Goal: Task Accomplishment & Management: Complete application form

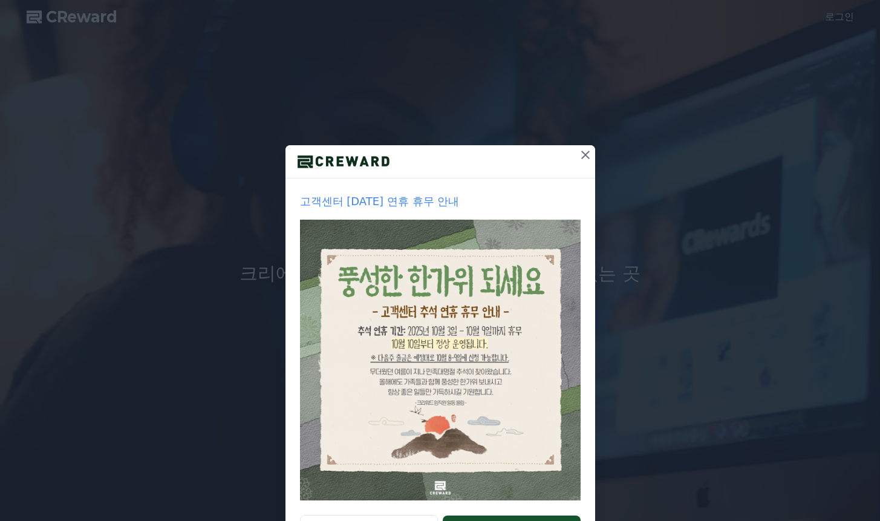
click at [583, 154] on icon at bounding box center [585, 155] width 15 height 15
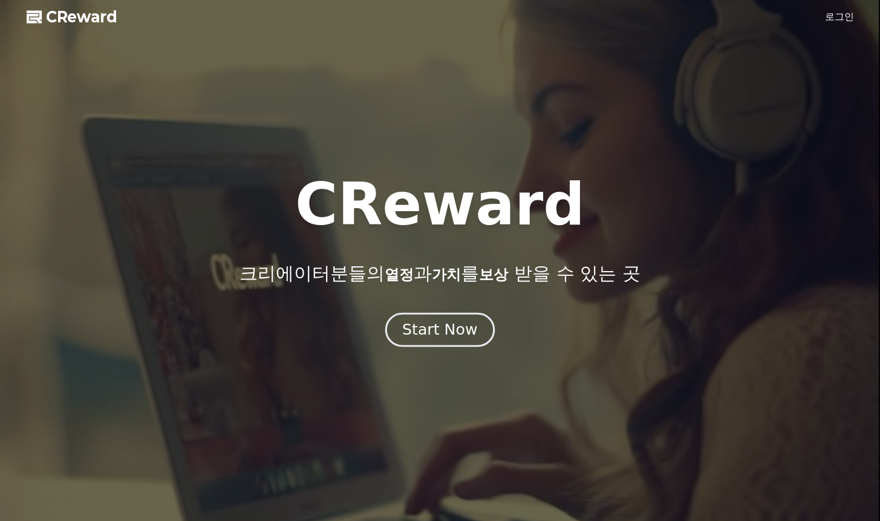
click at [449, 337] on div "Start Now" at bounding box center [439, 329] width 75 height 21
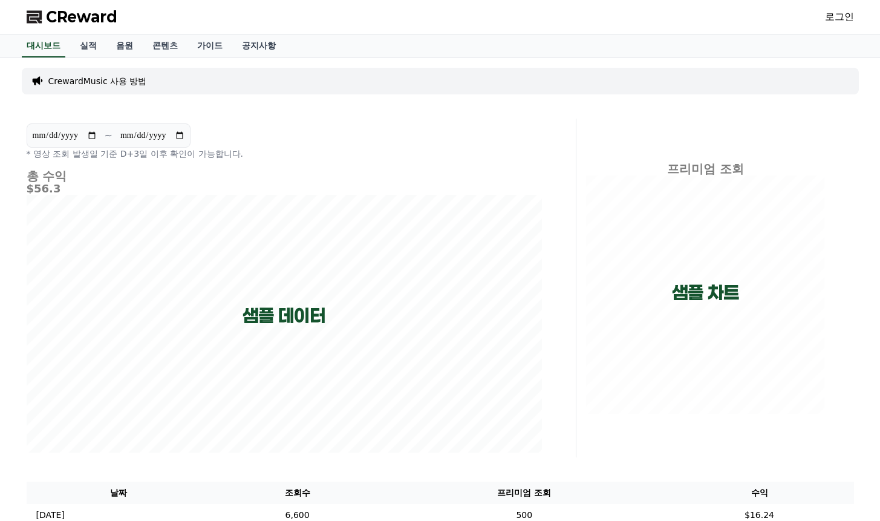
click at [836, 21] on link "로그인" at bounding box center [839, 17] width 29 height 15
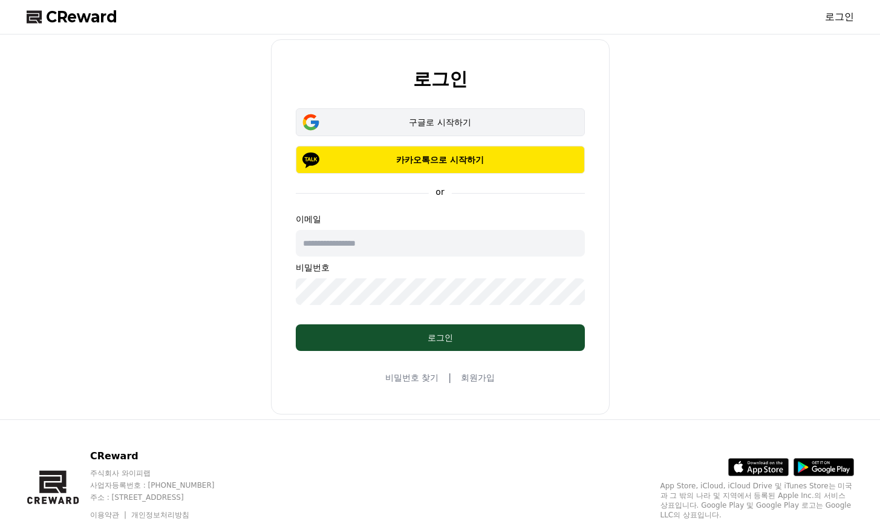
click at [456, 126] on div "구글로 시작하기" at bounding box center [440, 122] width 254 height 12
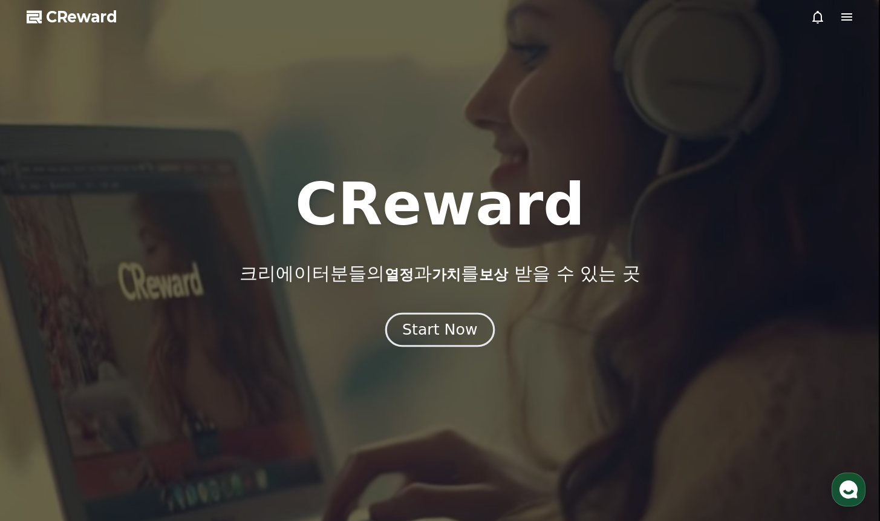
click at [445, 328] on div "Start Now" at bounding box center [439, 329] width 75 height 21
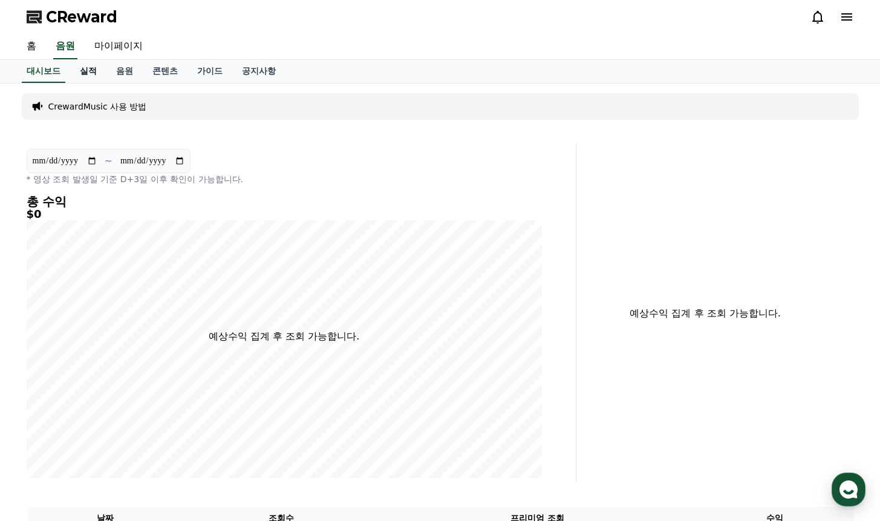
click at [85, 71] on link "실적" at bounding box center [88, 71] width 36 height 23
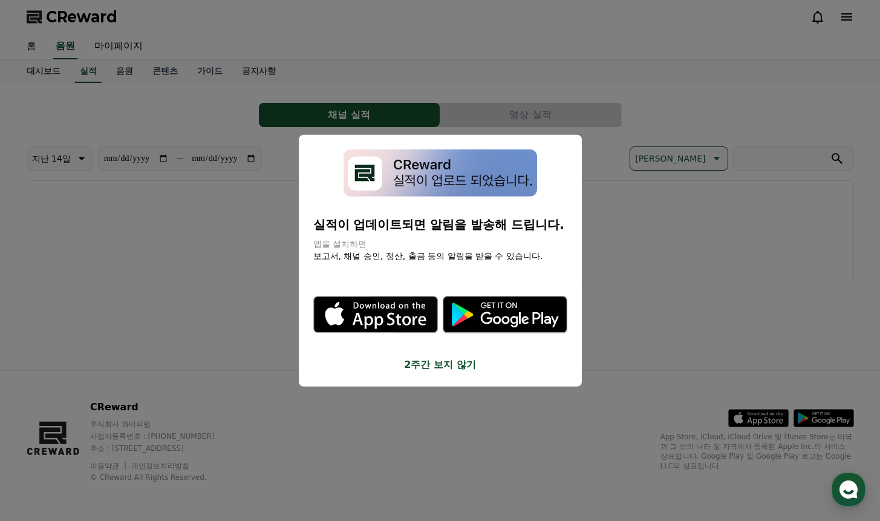
click at [439, 368] on button "2주간 보지 않기" at bounding box center [440, 364] width 254 height 15
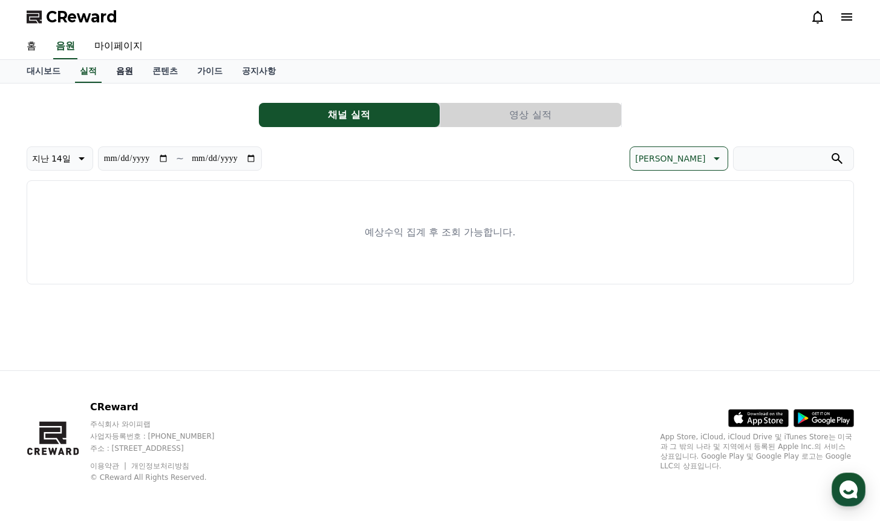
click at [129, 71] on link "음원" at bounding box center [124, 71] width 36 height 23
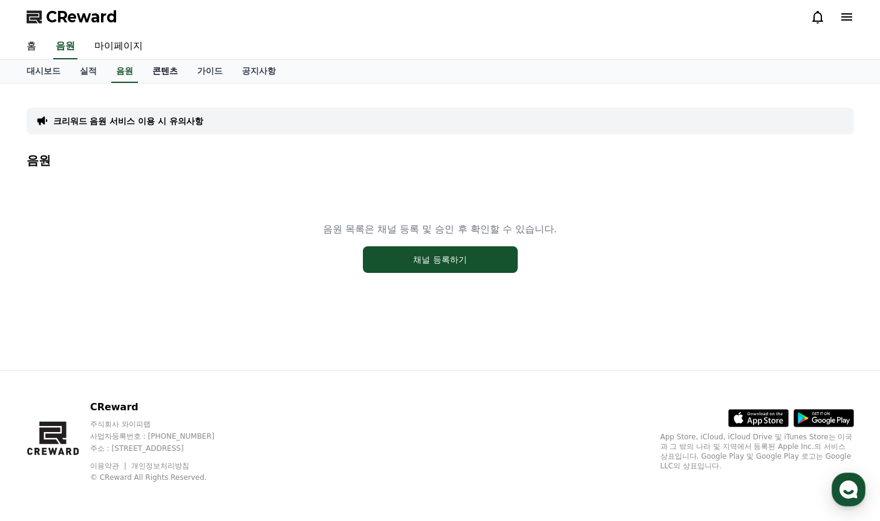
click at [166, 73] on link "콘텐츠" at bounding box center [165, 71] width 45 height 23
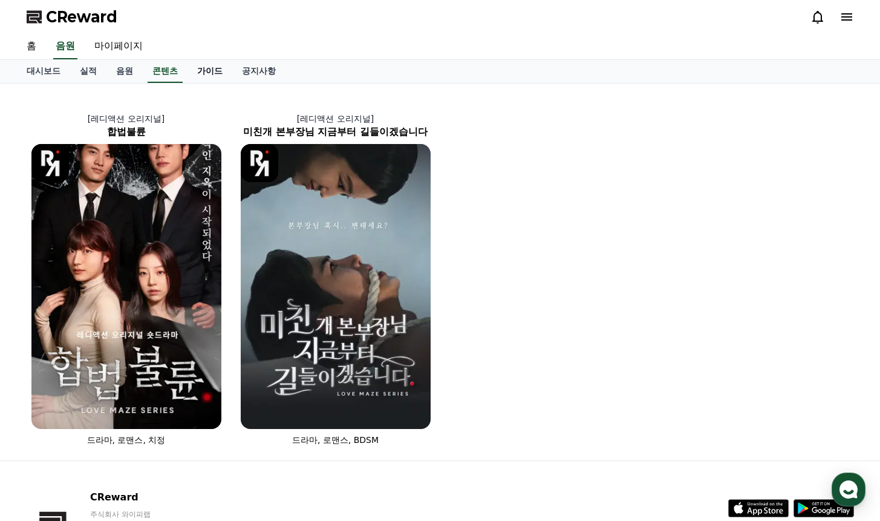
click at [212, 75] on link "가이드" at bounding box center [209, 71] width 45 height 23
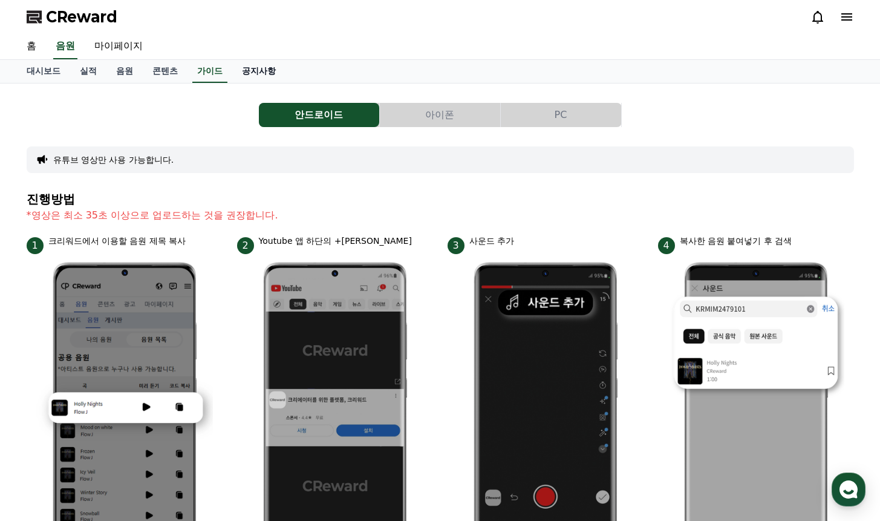
click at [265, 78] on link "공지사항" at bounding box center [258, 71] width 53 height 23
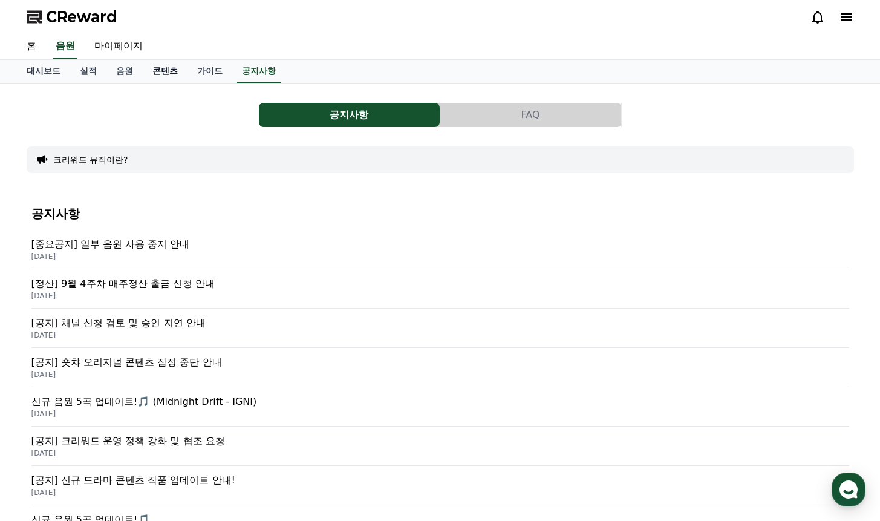
click at [161, 77] on link "콘텐츠" at bounding box center [165, 71] width 45 height 23
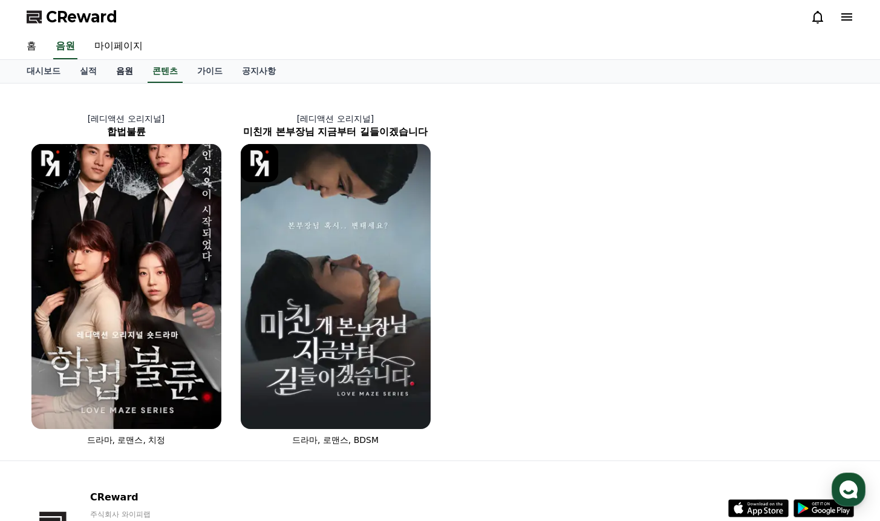
click at [126, 69] on link "음원" at bounding box center [124, 71] width 36 height 23
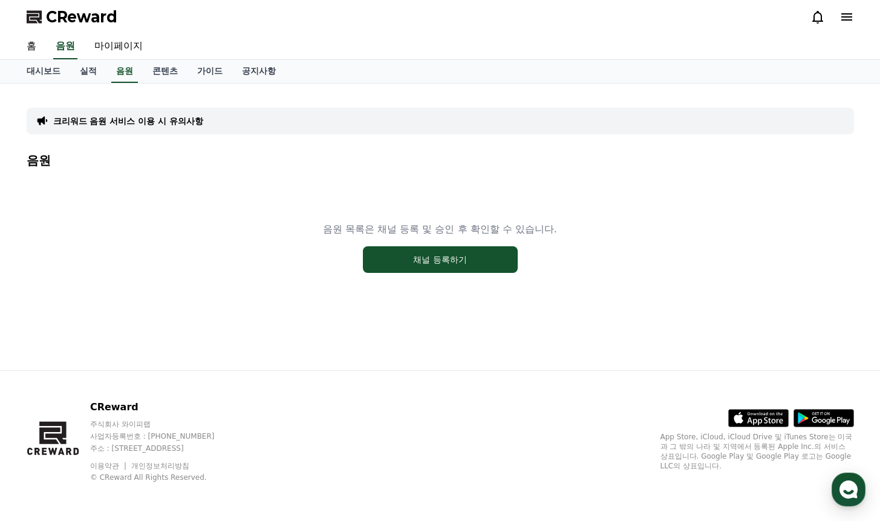
click at [463, 224] on p "음원 목록은 채널 등록 및 승인 후 확인할 수 있습니다." at bounding box center [440, 229] width 234 height 15
click at [449, 260] on button "채널 등록하기" at bounding box center [440, 259] width 155 height 27
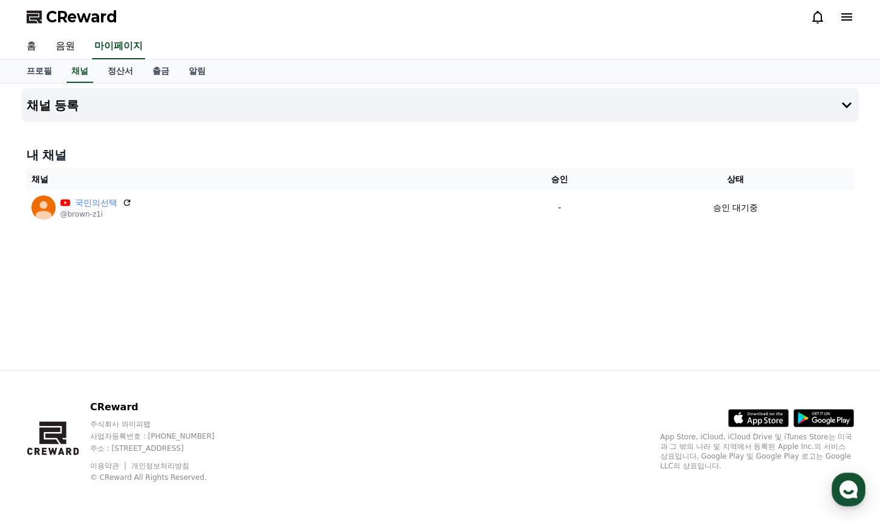
click at [72, 15] on span "CReward" at bounding box center [81, 16] width 71 height 19
